Goal: Task Accomplishment & Management: Use online tool/utility

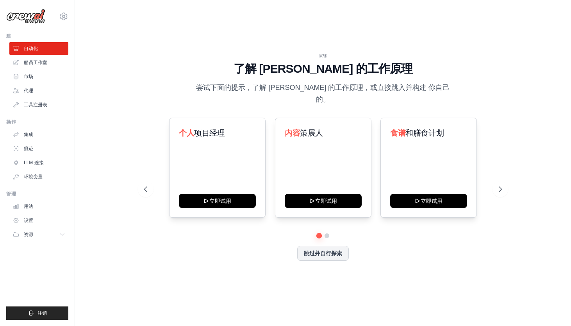
click at [367, 218] on div "个人 项目经理 立即试用 内容 策展人 立即试用 食谱 和膳食计划 立即试用 自动化 社交媒体发布 立即试用 学习" at bounding box center [323, 175] width 358 height 116
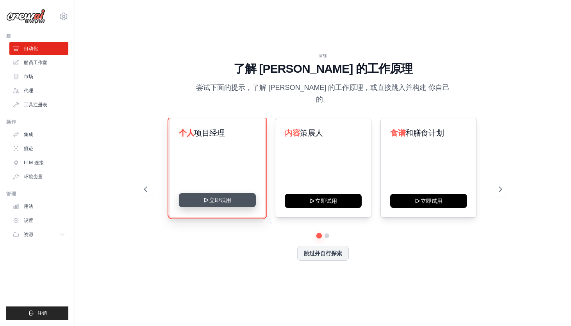
click at [235, 193] on button "立即试用" at bounding box center [217, 200] width 77 height 14
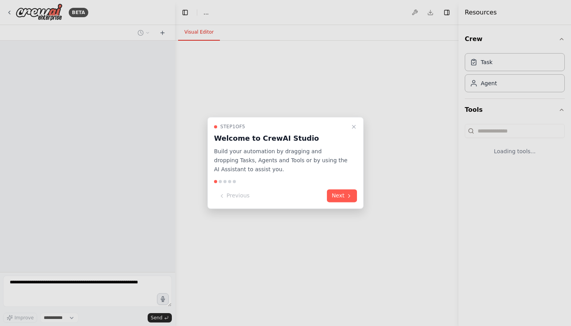
select select "****"
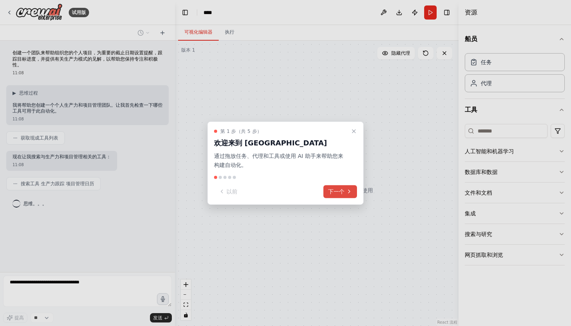
click at [326, 193] on button "下一个" at bounding box center [340, 191] width 34 height 13
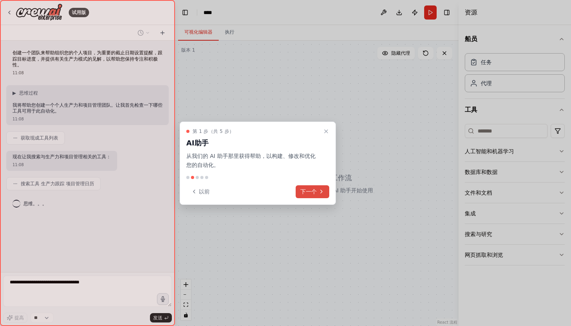
click at [326, 193] on button "下一个" at bounding box center [312, 191] width 34 height 13
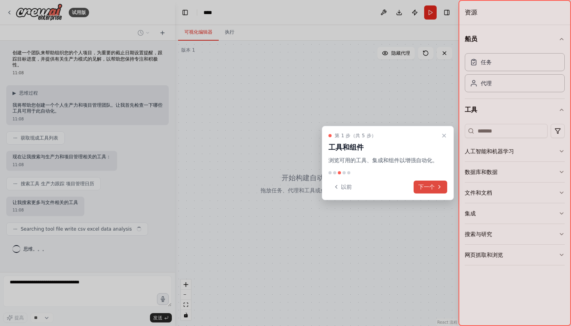
click at [440, 188] on icon at bounding box center [439, 186] width 6 height 6
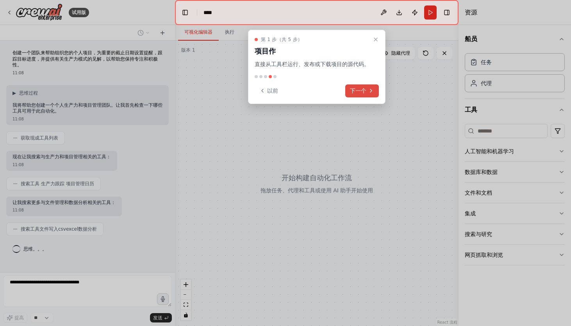
click at [359, 89] on font "下一个" at bounding box center [358, 91] width 16 height 8
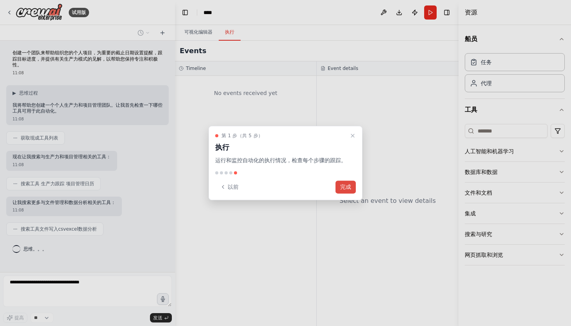
click at [344, 189] on font "完成" at bounding box center [345, 187] width 11 height 8
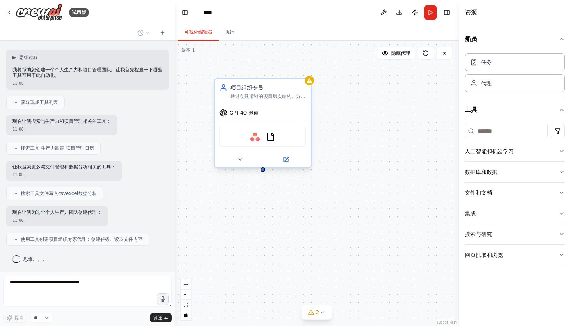
scroll to position [61, 0]
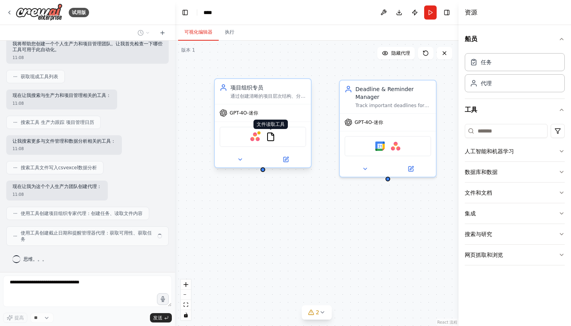
click at [272, 141] on img at bounding box center [270, 136] width 9 height 9
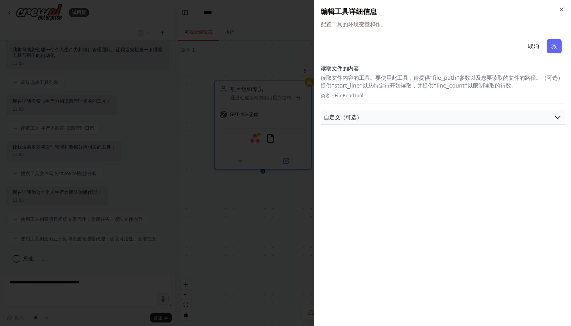
click at [439, 113] on button "自定义（可选）" at bounding box center [442, 117] width 244 height 14
click at [411, 170] on div "取消 救 读取文件的内容 读取文件内容的工具。要使用此工具，请提供“file_path”参数以及您要读取的文件的路径。（可选）提供“start_line”以从…" at bounding box center [442, 177] width 244 height 283
click at [559, 11] on icon "button" at bounding box center [561, 9] width 6 height 6
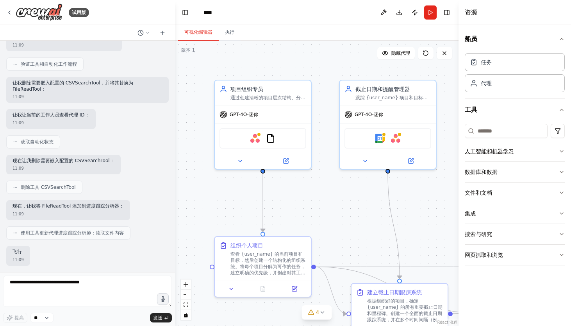
scroll to position [464, 0]
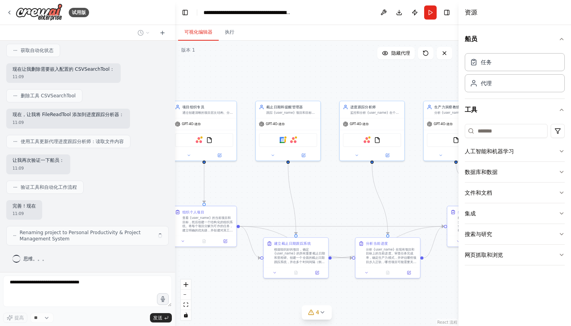
drag, startPoint x: 322, startPoint y: 180, endPoint x: 264, endPoint y: 184, distance: 57.9
click at [264, 184] on div ".deletable-edge-delete-btn { width: 20px; height: 20px; border: 0px solid #ffff…" at bounding box center [316, 183] width 283 height 285
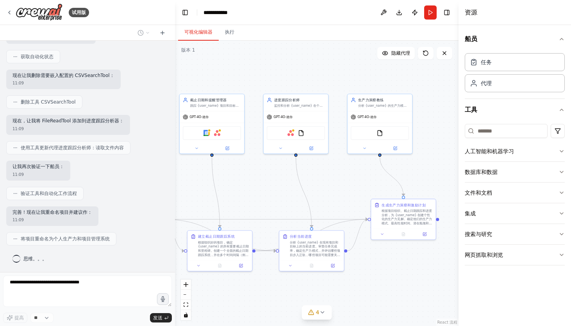
scroll to position [516, 0]
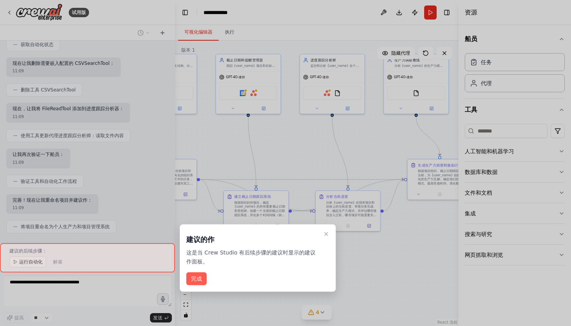
drag, startPoint x: 432, startPoint y: 177, endPoint x: 373, endPoint y: 156, distance: 63.0
click at [394, 130] on div "试用版 创建一个团队来帮助组织您的个人项目，为重要的截止日期设置提醒，跟踪目标进度，并提供有关生产力模式的见解，以帮助您保持专注和积极性。 11:08 ▶ 思…" at bounding box center [285, 163] width 571 height 326
click at [199, 280] on button "完成" at bounding box center [196, 278] width 20 height 13
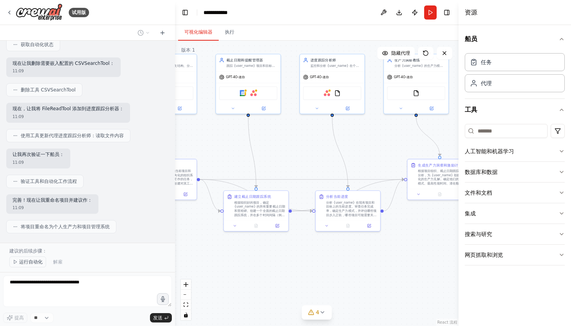
click at [29, 265] on button "运行自动化" at bounding box center [27, 261] width 37 height 11
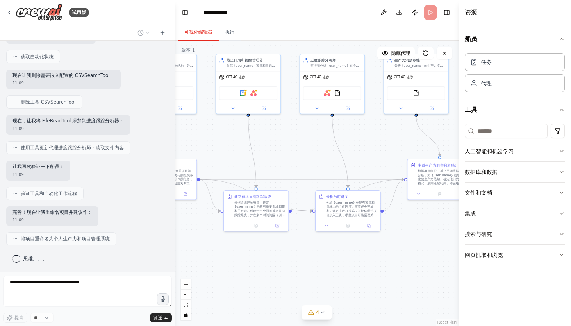
scroll to position [509, 0]
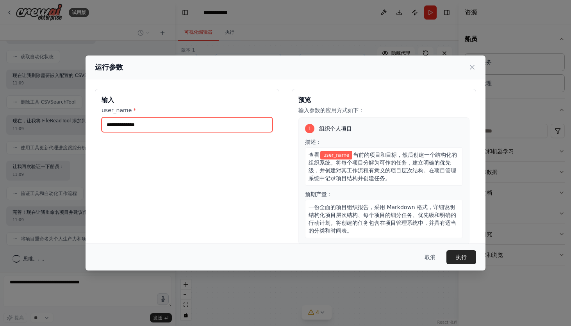
click at [203, 129] on input "user_name *" at bounding box center [186, 124] width 171 height 15
type input "*****"
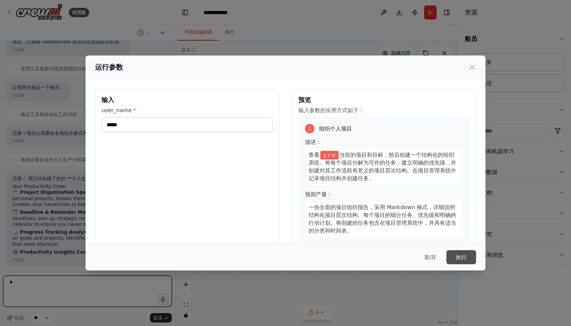
type textarea "*"
click at [455, 258] on button "执行" at bounding box center [461, 257] width 30 height 14
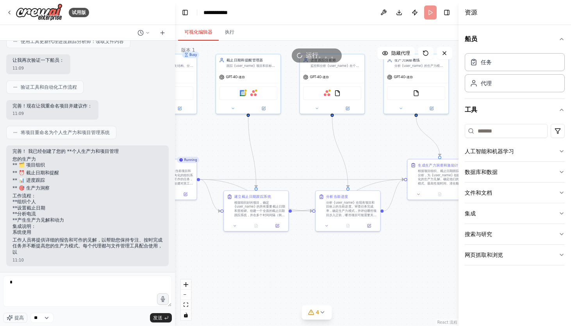
scroll to position [616, 0]
click at [507, 153] on div "人工智能和机器学习" at bounding box center [488, 151] width 49 height 8
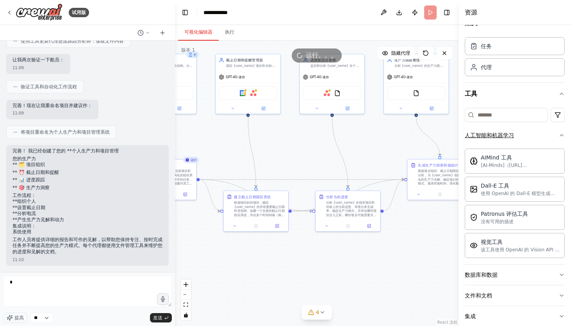
scroll to position [33, 0]
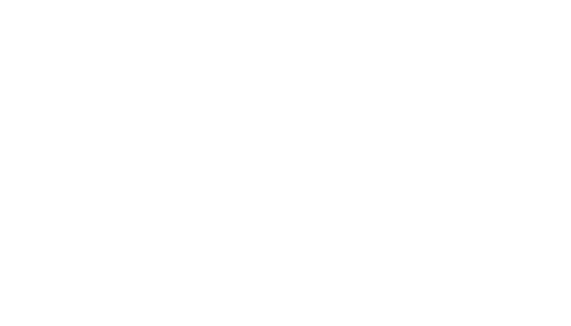
click at [193, 0] on html at bounding box center [285, 0] width 571 height 0
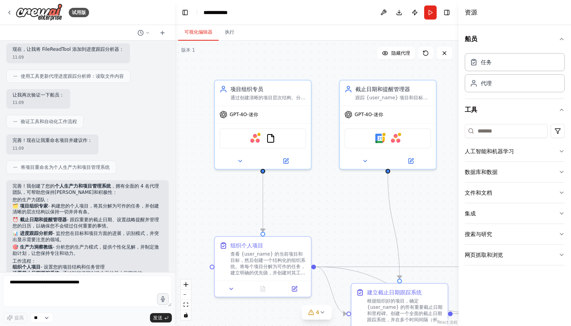
scroll to position [683, 0]
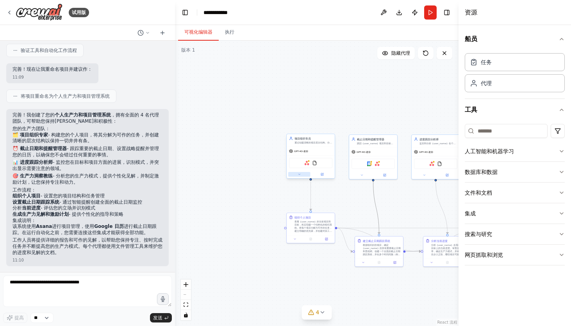
drag, startPoint x: 373, startPoint y: 189, endPoint x: 300, endPoint y: 174, distance: 74.2
click at [300, 174] on div ".deletable-edge-delete-btn { width: 20px; height: 20px; border: 0px solid #ffff…" at bounding box center [338, 186] width 142 height 142
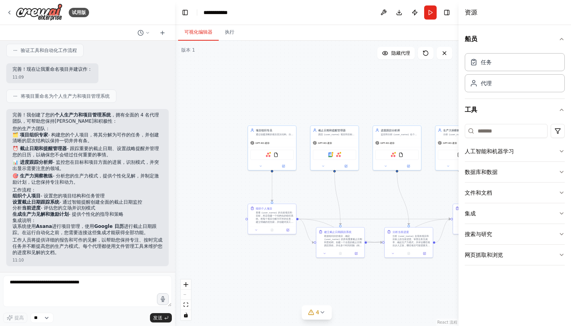
drag, startPoint x: 361, startPoint y: 83, endPoint x: 290, endPoint y: 64, distance: 73.7
click at [299, 68] on div ".deletable-edge-delete-btn { width: 20px; height: 20px; border: 0px solid #ffff…" at bounding box center [316, 183] width 283 height 285
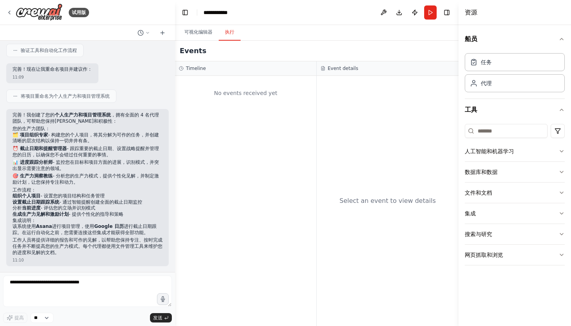
click at [230, 35] on button "执行" at bounding box center [230, 32] width 22 height 16
click at [195, 34] on button "可视化编辑器" at bounding box center [198, 32] width 41 height 16
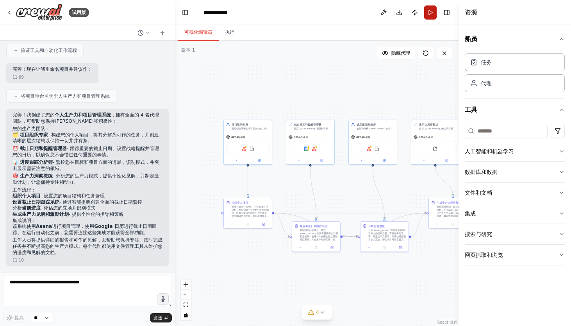
click at [434, 15] on button "Run" at bounding box center [430, 12] width 12 height 14
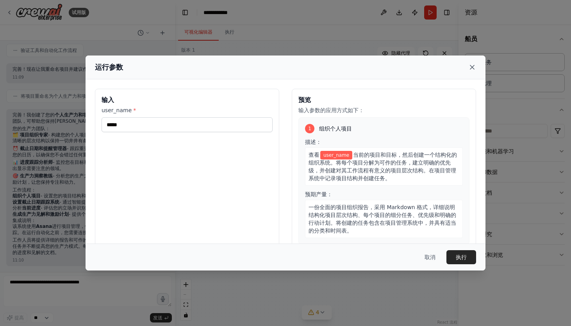
click at [472, 68] on icon at bounding box center [472, 67] width 8 height 8
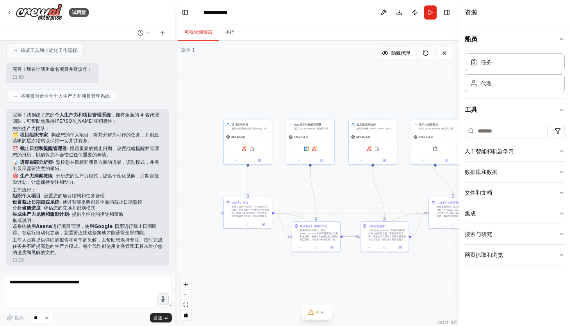
click at [298, 68] on div ".deletable-edge-delete-btn { width: 20px; height: 20px; border: 0px solid #ffff…" at bounding box center [316, 183] width 283 height 285
